Goal: Transaction & Acquisition: Download file/media

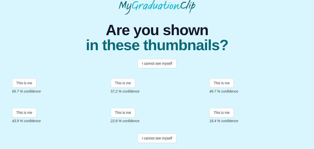
scroll to position [80, 0]
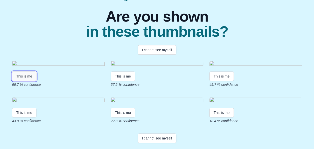
click at [30, 78] on button "This is me" at bounding box center [24, 76] width 25 height 10
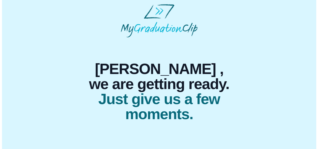
scroll to position [0, 0]
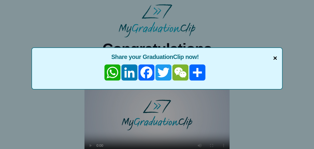
click at [275, 57] on span "×" at bounding box center [275, 58] width 4 height 11
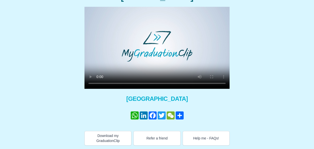
scroll to position [69, 0]
click at [115, 135] on button "Download my GraduationClip" at bounding box center [108, 138] width 47 height 15
